Goal: Information Seeking & Learning: Learn about a topic

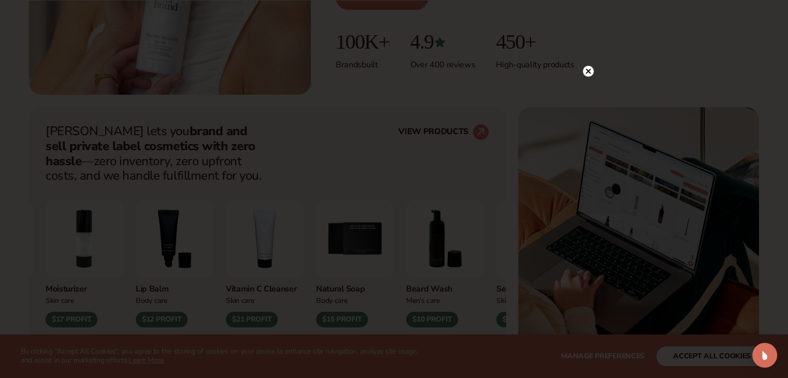
scroll to position [372, 0]
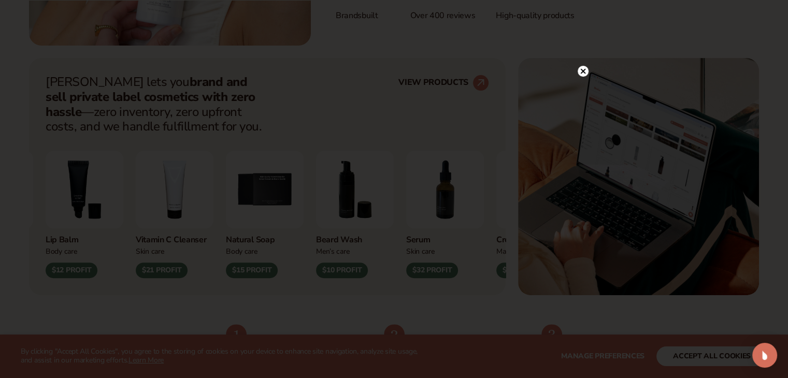
click at [580, 72] on icon at bounding box center [582, 70] width 5 height 5
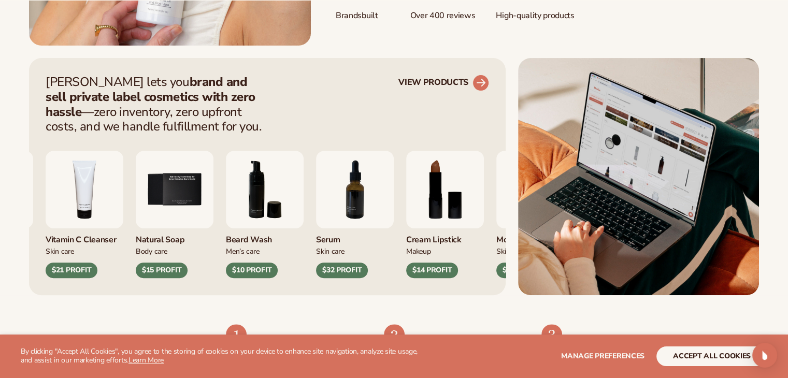
click at [466, 81] on link "VIEW PRODUCTS" at bounding box center [443, 83] width 91 height 17
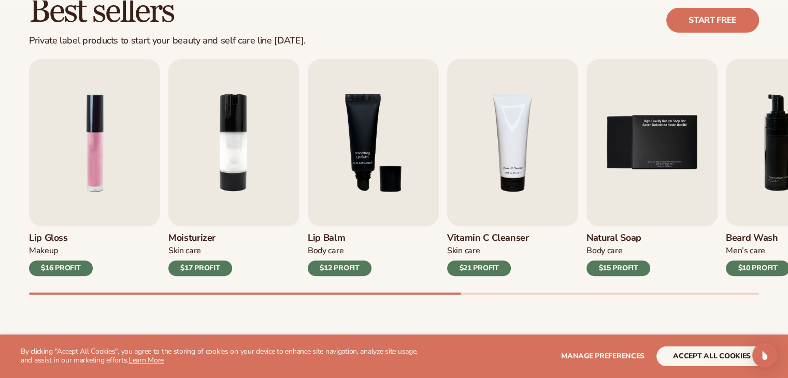
scroll to position [344, 0]
